Goal: Transaction & Acquisition: Purchase product/service

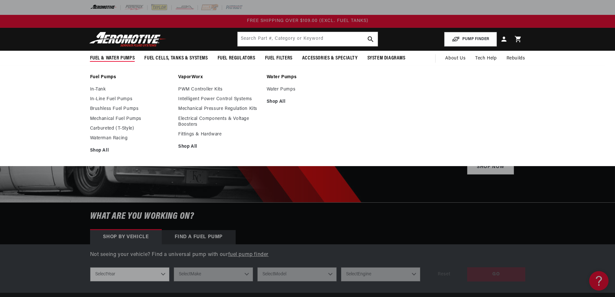
click at [118, 55] on span "Fuel & Water Pumps" at bounding box center [112, 58] width 45 height 7
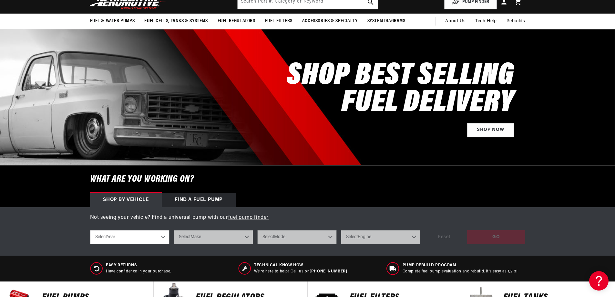
scroll to position [65, 0]
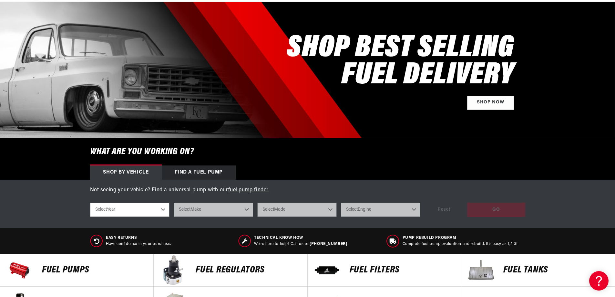
click at [128, 215] on select "Select Year 2023 2022 2021 2020 2019 2018 2017 2016 2015 2014 2013 2012 2011 20…" at bounding box center [129, 209] width 79 height 14
select select "2001"
click at [90, 202] on select "Select Year 2023 2022 2021 2020 2019 2018 2017 2016 2015 2014 2013 2012 2011 20…" at bounding box center [129, 209] width 79 height 14
select select "2001"
click at [226, 210] on select "Select Make Acura Chevrolet Ford GMC Honda Hyundai Jeep Lincoln Mazda Nissan Po…" at bounding box center [213, 209] width 79 height 14
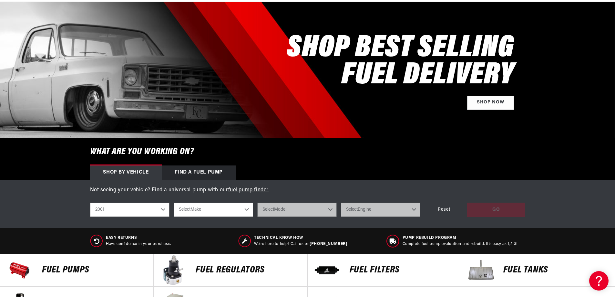
select select "Chevrolet"
click at [174, 202] on select "Select Make Acura Chevrolet Ford GMC Honda Hyundai Jeep Lincoln Mazda Nissan Po…" at bounding box center [213, 209] width 79 height 14
select select "Chevrolet"
click at [297, 214] on select "Select Model Camaro Corvette Silverado 1500 Silverado 2500 Silverado 2500 HD Si…" at bounding box center [296, 209] width 79 height 14
click at [226, 211] on select "Acura Chevrolet Ford GMC Honda Hyundai Jeep Lincoln Mazda Nissan Pontiac Toyota" at bounding box center [213, 209] width 79 height 14
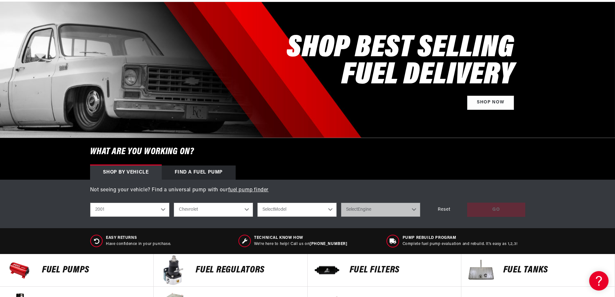
click at [286, 210] on select "Select Model Camaro Corvette Silverado 1500 Silverado 2500 Silverado 2500 HD Si…" at bounding box center [296, 209] width 79 height 14
select select "Camaro"
click at [257, 202] on select "Select Model Camaro Corvette Silverado 1500 Silverado 2500 Silverado 2500 HD Si…" at bounding box center [296, 209] width 79 height 14
select select "Camaro"
click at [364, 213] on select "Select Engine 3.8L 5.7L" at bounding box center [380, 209] width 79 height 14
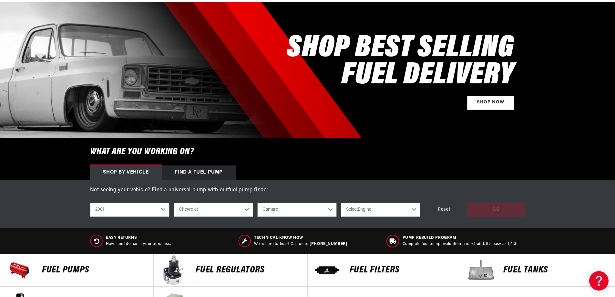
select select "5.7L"
click at [341, 202] on select "Select Engine 3.8L 5.7L" at bounding box center [380, 209] width 79 height 14
select select "5.7L"
click at [481, 210] on div "GO" at bounding box center [496, 209] width 58 height 15
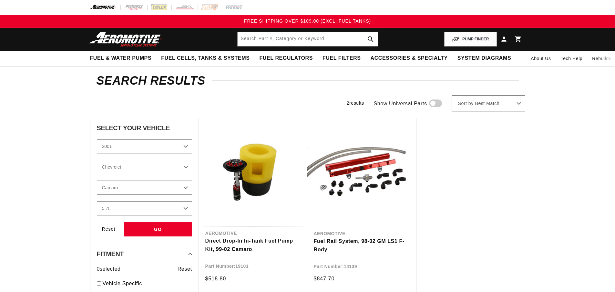
select select "2001"
select select "Chevrolet"
select select "5.7L"
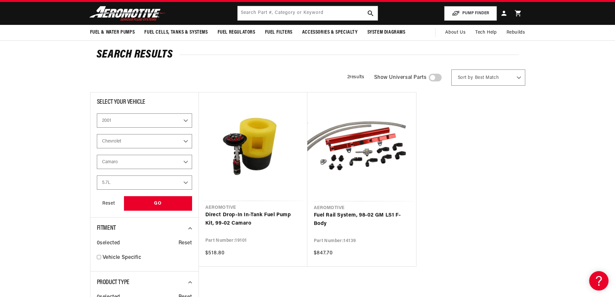
scroll to position [32, 0]
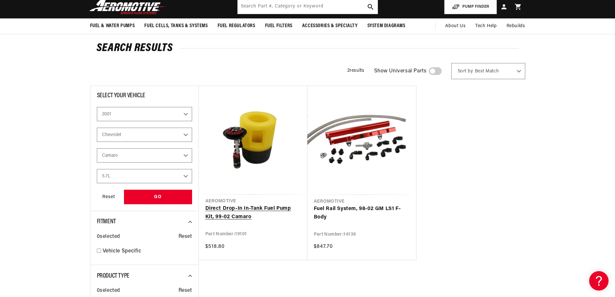
click at [255, 204] on link "Direct Drop-In In-Tank Fuel Pump Kit, 99-02 Camaro" at bounding box center [253, 212] width 96 height 16
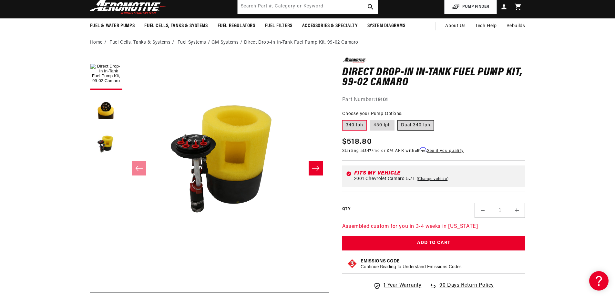
click at [418, 124] on label "Dual 340 lph" at bounding box center [415, 125] width 36 height 10
click at [398, 119] on input "Dual 340 lph" at bounding box center [398, 119] width 0 height 0
radio input "true"
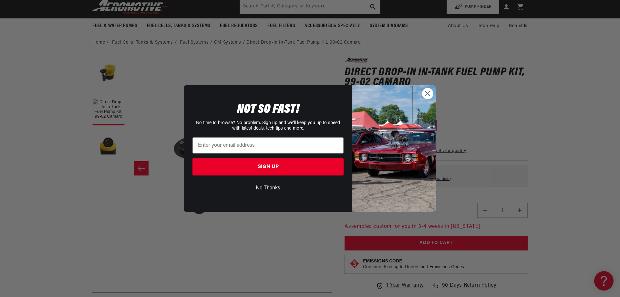
click at [431, 92] on circle "Close dialog" at bounding box center [427, 93] width 11 height 11
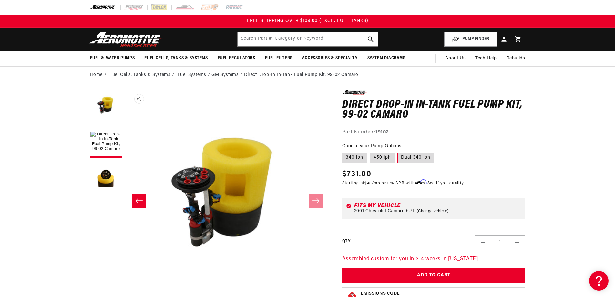
click at [126, 292] on button "Open media 3 in modal" at bounding box center [126, 294] width 0 height 0
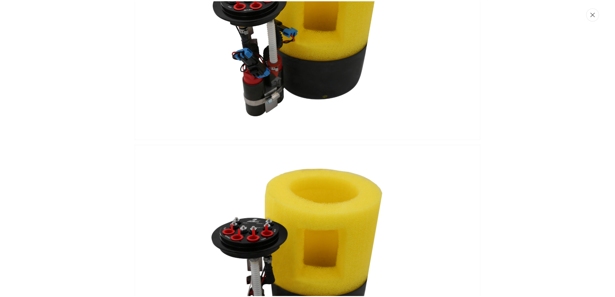
scroll to position [97, 0]
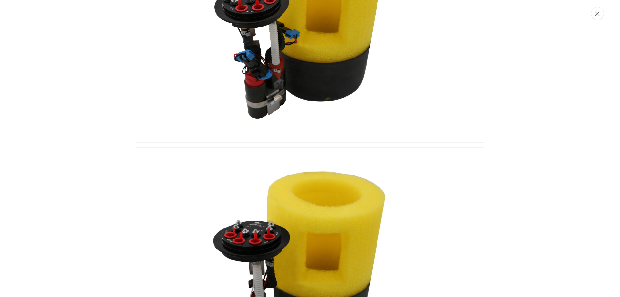
click at [594, 16] on button "Close" at bounding box center [597, 13] width 13 height 13
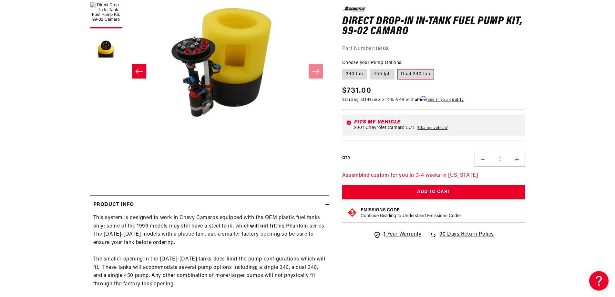
scroll to position [65, 0]
